Goal: Obtain resource: Obtain resource

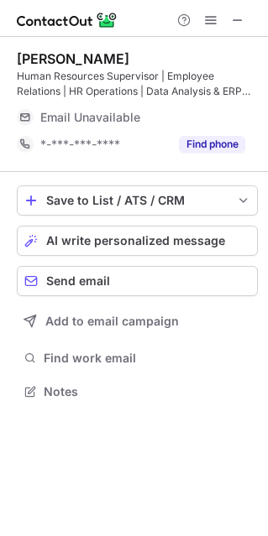
scroll to position [8, 8]
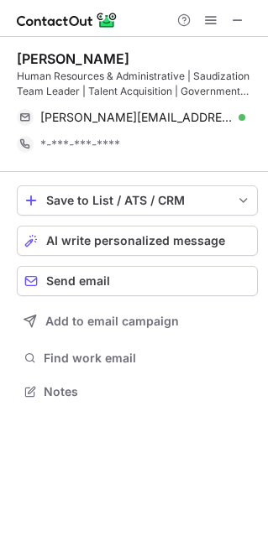
scroll to position [379, 268]
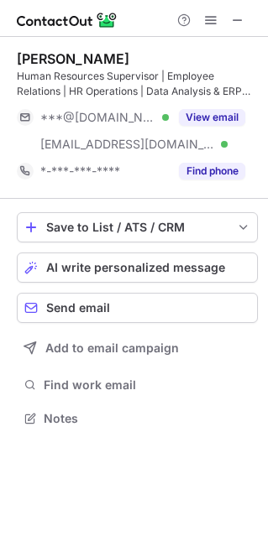
scroll to position [406, 268]
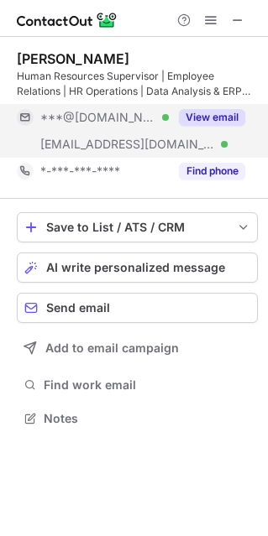
click at [210, 117] on button "View email" at bounding box center [212, 117] width 66 height 17
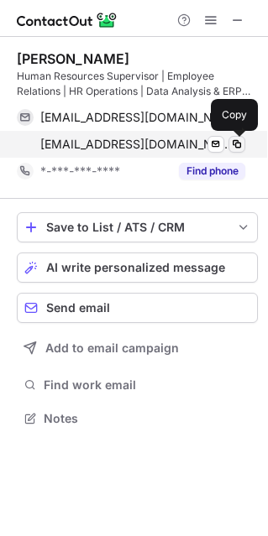
click at [244, 141] on button at bounding box center [236, 144] width 17 height 17
click at [239, 141] on span at bounding box center [236, 144] width 13 height 13
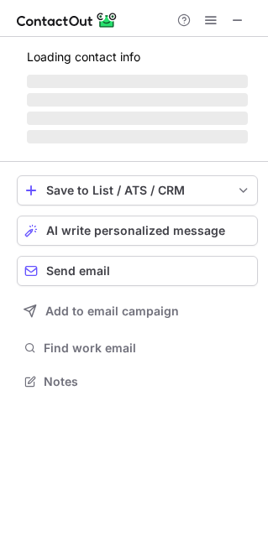
scroll to position [406, 268]
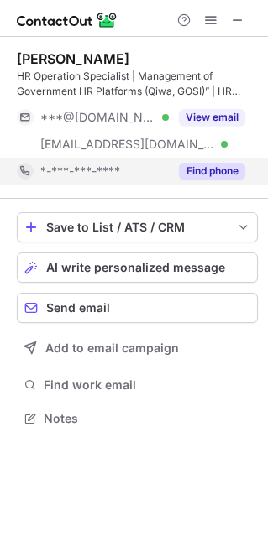
click at [196, 178] on button "Find phone" at bounding box center [212, 171] width 66 height 17
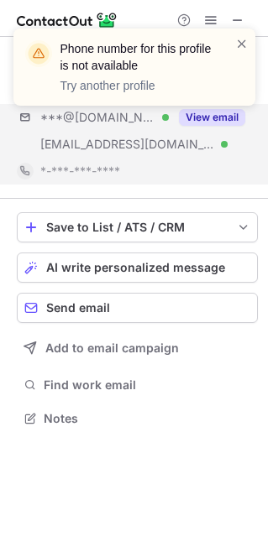
click at [206, 120] on div "Phone number for this profile is not available Try another profile" at bounding box center [134, 74] width 269 height 124
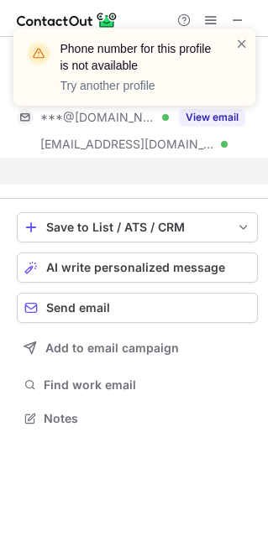
scroll to position [379, 268]
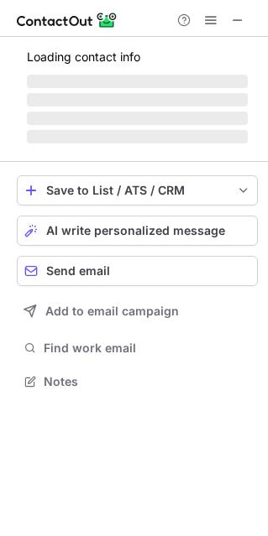
scroll to position [379, 268]
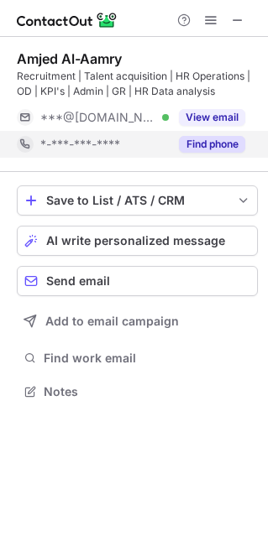
click at [180, 149] on button "Find phone" at bounding box center [212, 144] width 66 height 17
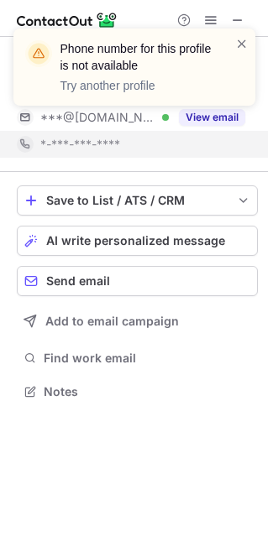
click at [202, 117] on div "Phone number for this profile is not available Try another profile" at bounding box center [134, 74] width 269 height 124
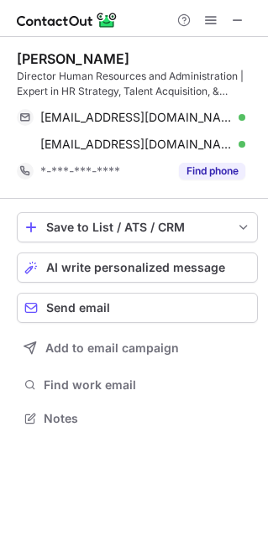
scroll to position [406, 268]
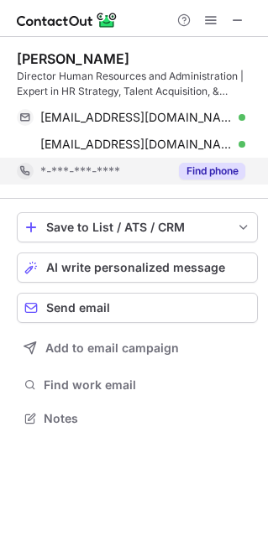
click at [221, 176] on button "Find phone" at bounding box center [212, 171] width 66 height 17
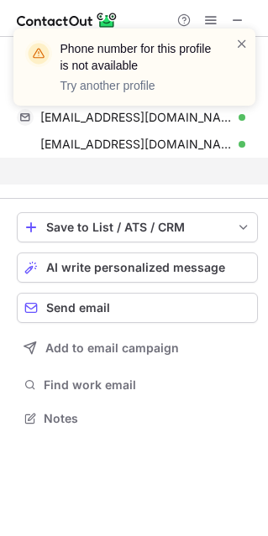
scroll to position [379, 268]
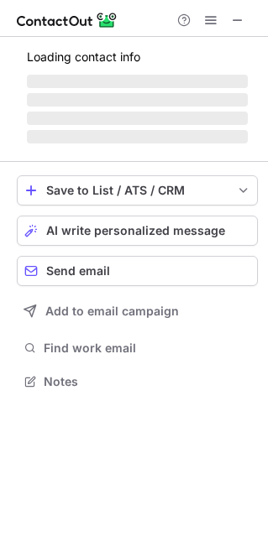
scroll to position [371, 268]
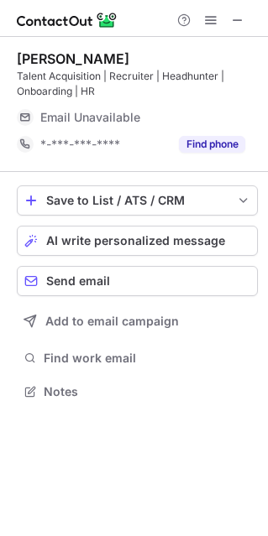
scroll to position [379, 268]
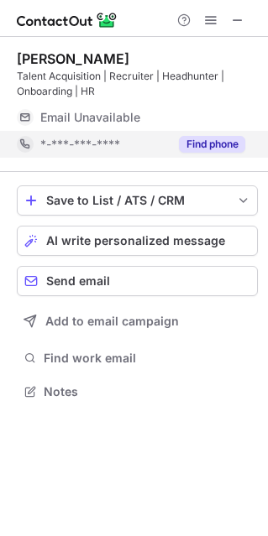
click at [212, 142] on button "Find phone" at bounding box center [212, 144] width 66 height 17
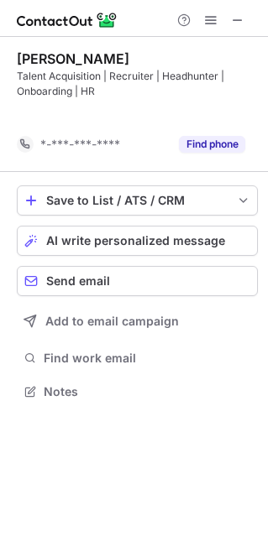
scroll to position [352, 268]
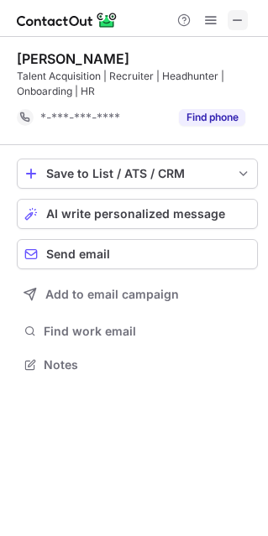
click at [237, 24] on span at bounding box center [237, 19] width 13 height 13
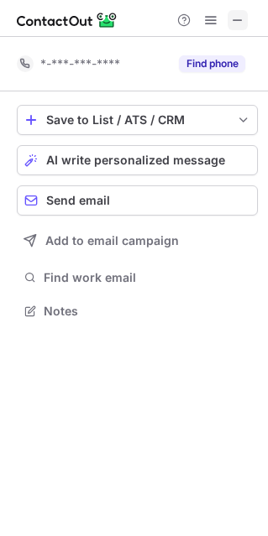
scroll to position [379, 268]
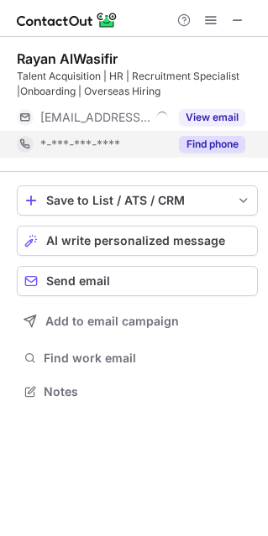
click at [206, 132] on div "Find phone" at bounding box center [207, 144] width 76 height 27
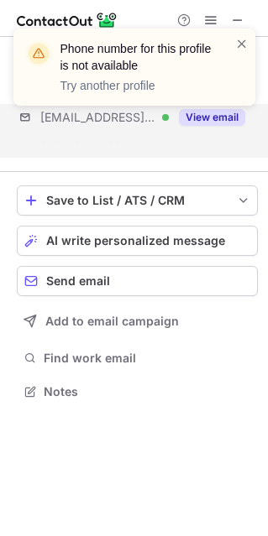
scroll to position [352, 268]
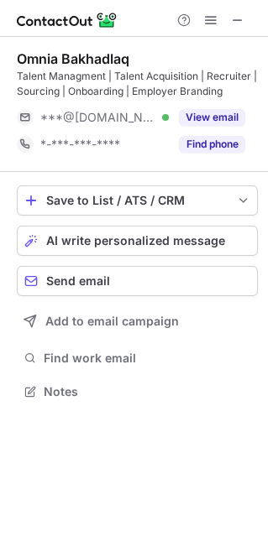
scroll to position [379, 268]
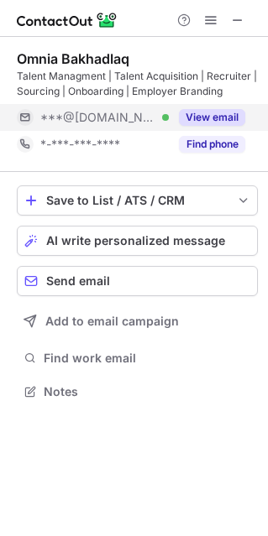
click at [207, 121] on button "View email" at bounding box center [212, 117] width 66 height 17
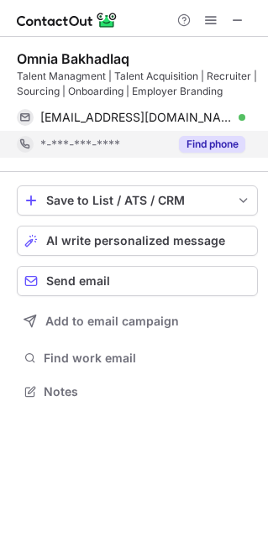
click at [211, 142] on button "Find phone" at bounding box center [212, 144] width 66 height 17
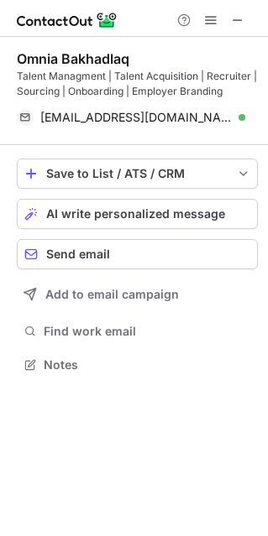
scroll to position [352, 268]
click at [246, 14] on button at bounding box center [237, 20] width 20 height 20
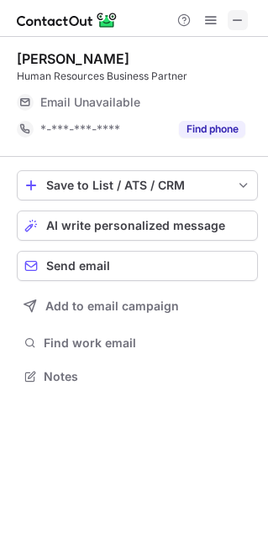
scroll to position [364, 268]
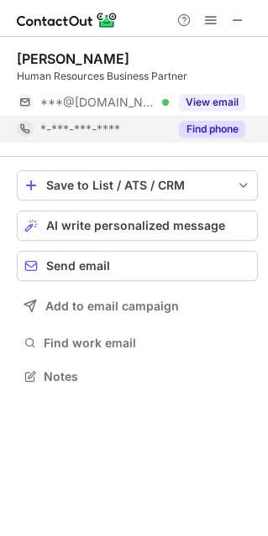
click at [242, 126] on button "Find phone" at bounding box center [212, 129] width 66 height 17
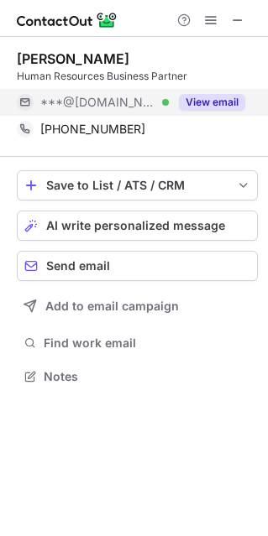
click at [212, 95] on button "View email" at bounding box center [212, 102] width 66 height 17
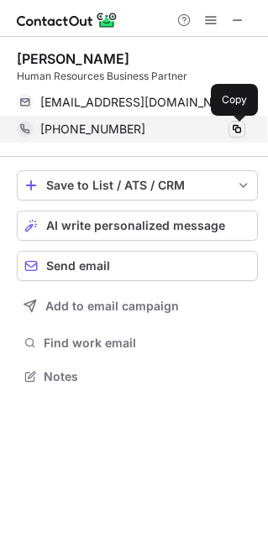
click at [242, 133] on span at bounding box center [236, 129] width 13 height 13
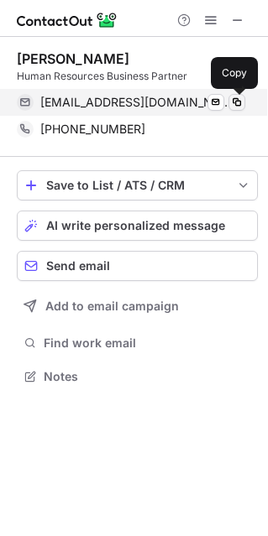
click at [237, 102] on span at bounding box center [236, 102] width 13 height 13
